Goal: Task Accomplishment & Management: Manage account settings

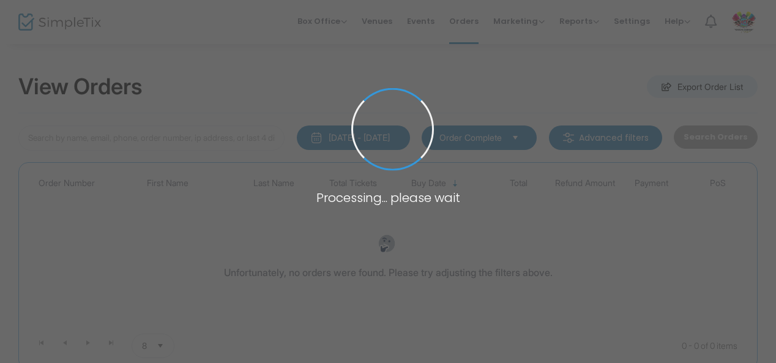
type input "H-1068E59A-F"
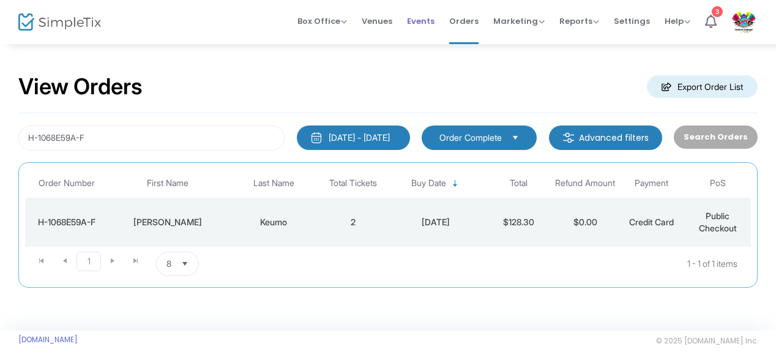
click at [425, 20] on span "Events" at bounding box center [421, 21] width 28 height 31
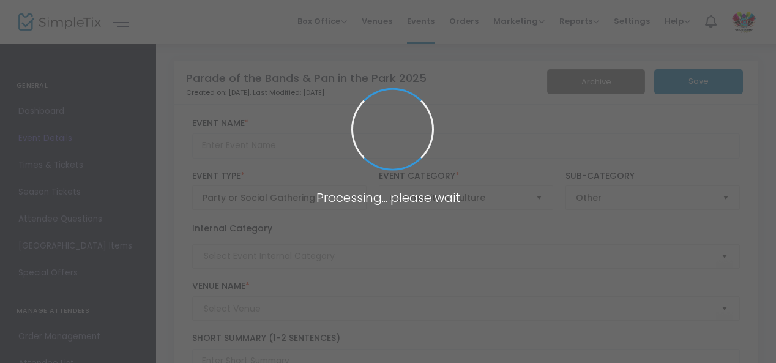
type input "Parade of the Bands & Pan in the Park 2025"
type textarea "Houston get ready for Parade of the Bands. Saturday Sept 27, 2025 At Independen…"
type input "Buy Tickets"
type input "Independence Park"
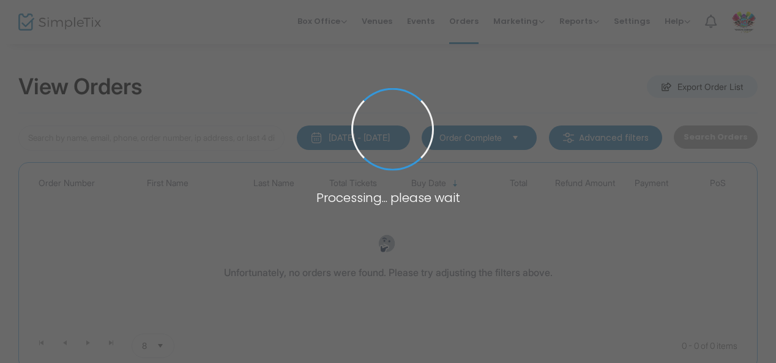
type input "H-1068E59A-F"
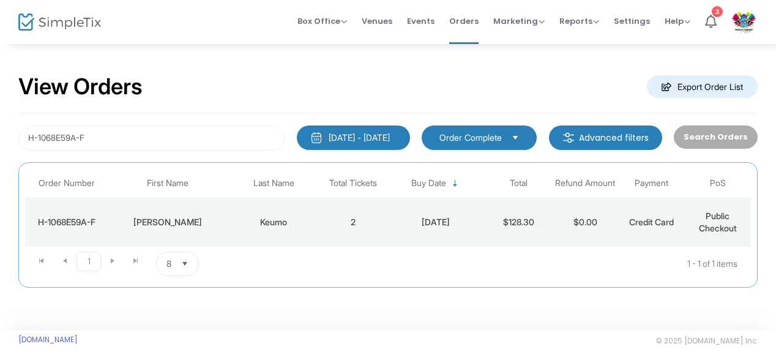
click at [380, 180] on th "Total Tickets" at bounding box center [353, 183] width 66 height 29
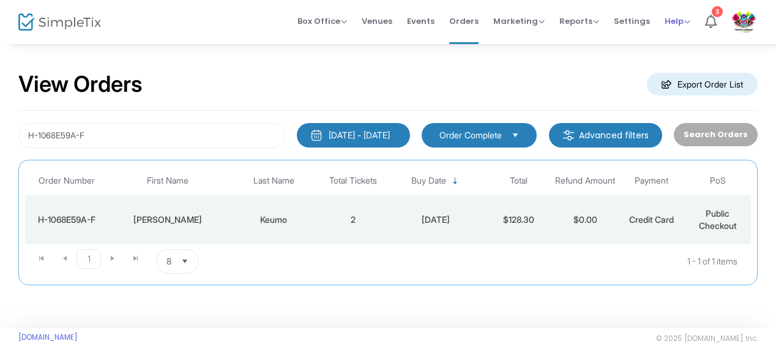
click at [670, 20] on span "Help" at bounding box center [677, 21] width 26 height 12
click at [681, 61] on li "Contact Support" at bounding box center [709, 65] width 90 height 24
